Goal: Information Seeking & Learning: Learn about a topic

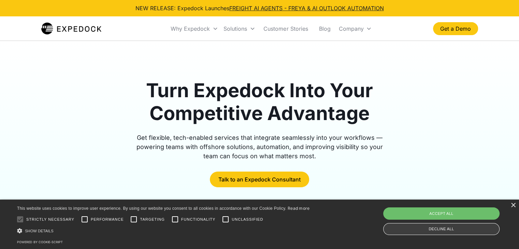
click at [430, 227] on div "Decline all" at bounding box center [441, 229] width 116 height 12
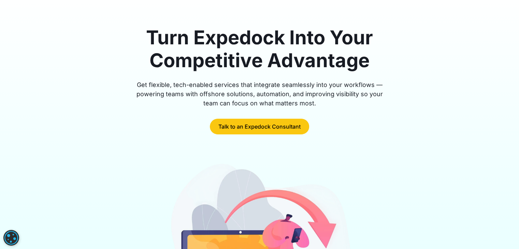
scroll to position [53, 0]
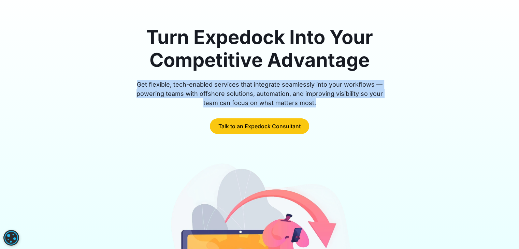
drag, startPoint x: 138, startPoint y: 84, endPoint x: 310, endPoint y: 102, distance: 172.6
click at [310, 102] on div "Get flexible, tech-enabled services that integrate seamlessly into your workflo…" at bounding box center [260, 94] width 262 height 28
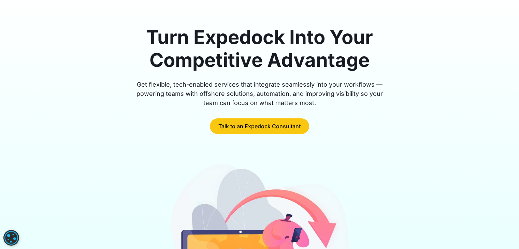
click at [139, 142] on div "Turn Expedock Into Your Competitive Advantage Get flexible, tech-enabled servic…" at bounding box center [259, 186] width 437 height 320
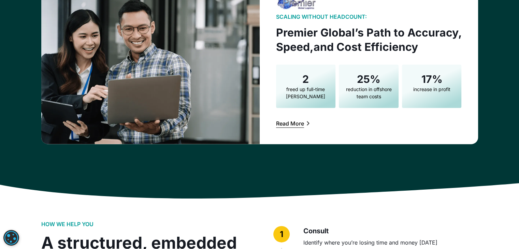
scroll to position [1491, 0]
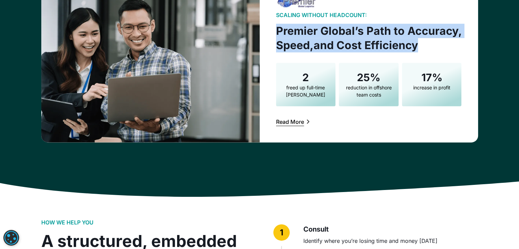
drag, startPoint x: 275, startPoint y: 28, endPoint x: 424, endPoint y: 47, distance: 151.0
click at [424, 47] on div "Scaling Without Headcount: Premier Global’s Path to Accuracy, Speed,and Cost Ef…" at bounding box center [369, 58] width 218 height 167
click at [419, 43] on h3 "Premier Global’s Path to Accuracy, Speed,and Cost Efficiency" at bounding box center [369, 38] width 186 height 28
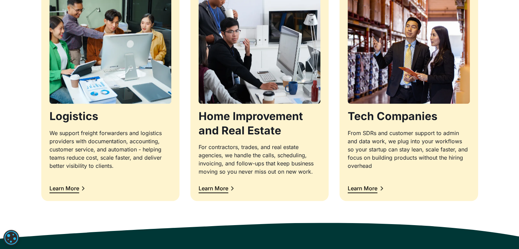
scroll to position [728, 0]
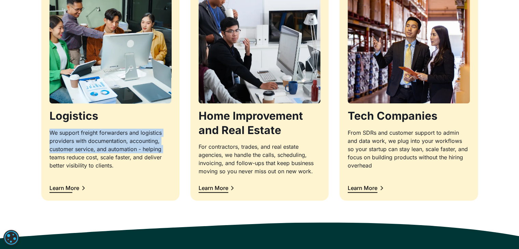
drag, startPoint x: 24, startPoint y: 126, endPoint x: 12, endPoint y: 158, distance: 33.6
click at [12, 158] on div "EXPEDOCK’S SERVICES Integrated support for every industry Logistics We support …" at bounding box center [259, 47] width 519 height 383
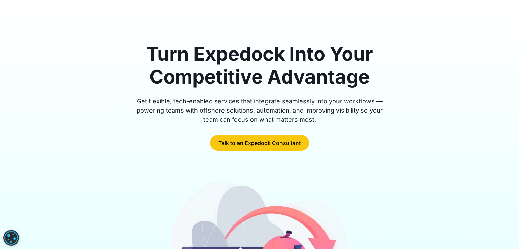
scroll to position [0, 0]
